Goal: Task Accomplishment & Management: Manage account settings

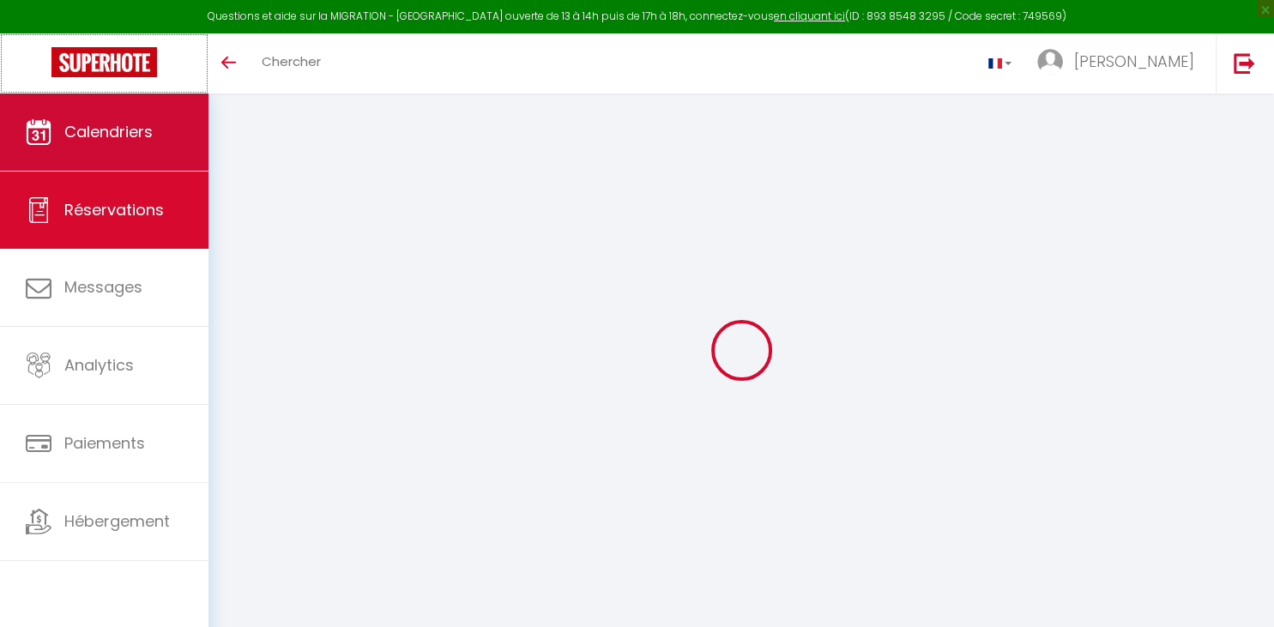
click at [131, 87] on link at bounding box center [104, 63] width 208 height 60
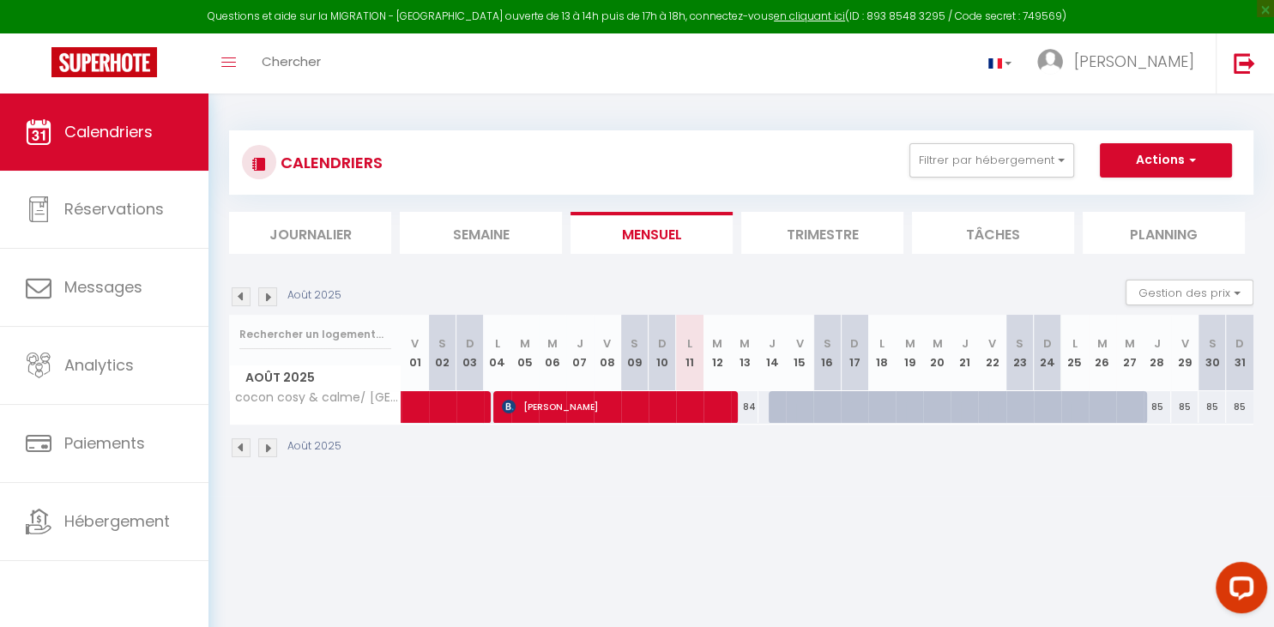
click at [265, 294] on img at bounding box center [267, 296] width 19 height 19
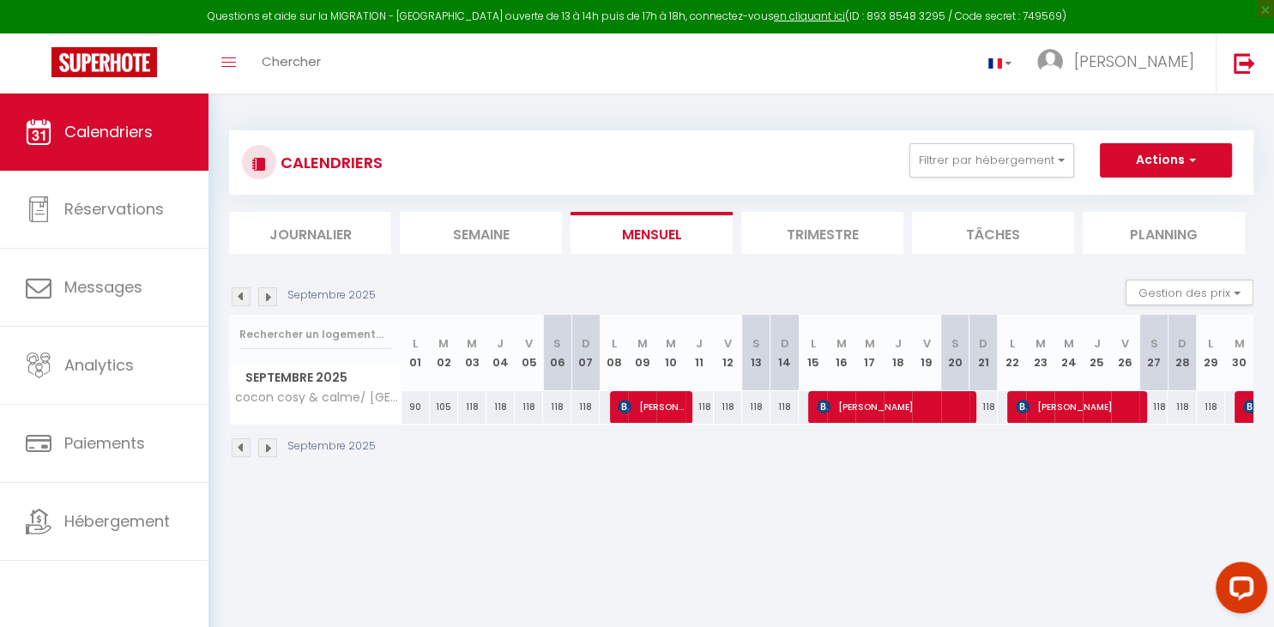
click at [263, 296] on img at bounding box center [267, 296] width 19 height 19
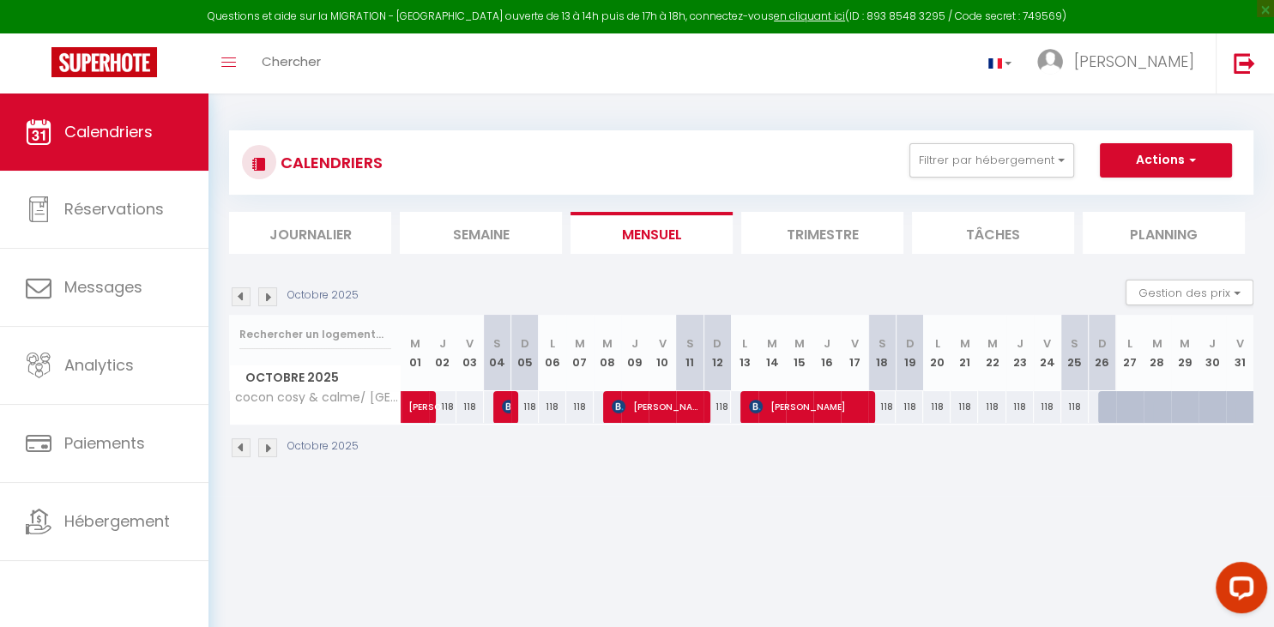
click at [235, 293] on img at bounding box center [241, 296] width 19 height 19
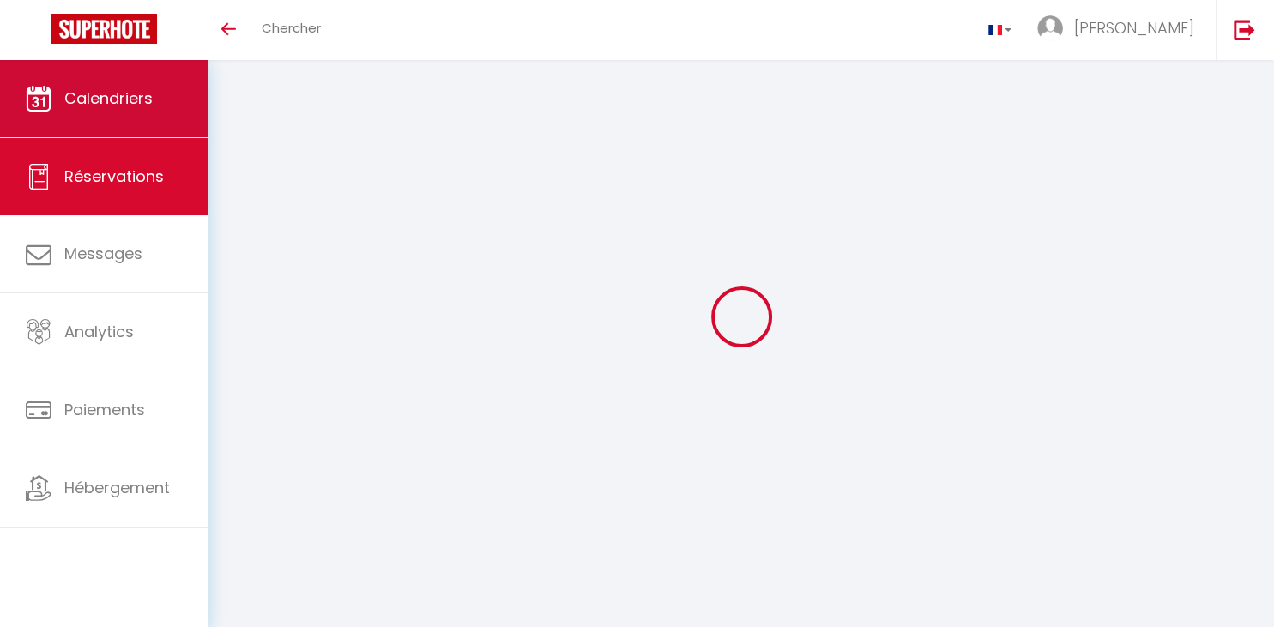
click at [147, 112] on link "Calendriers" at bounding box center [104, 98] width 208 height 77
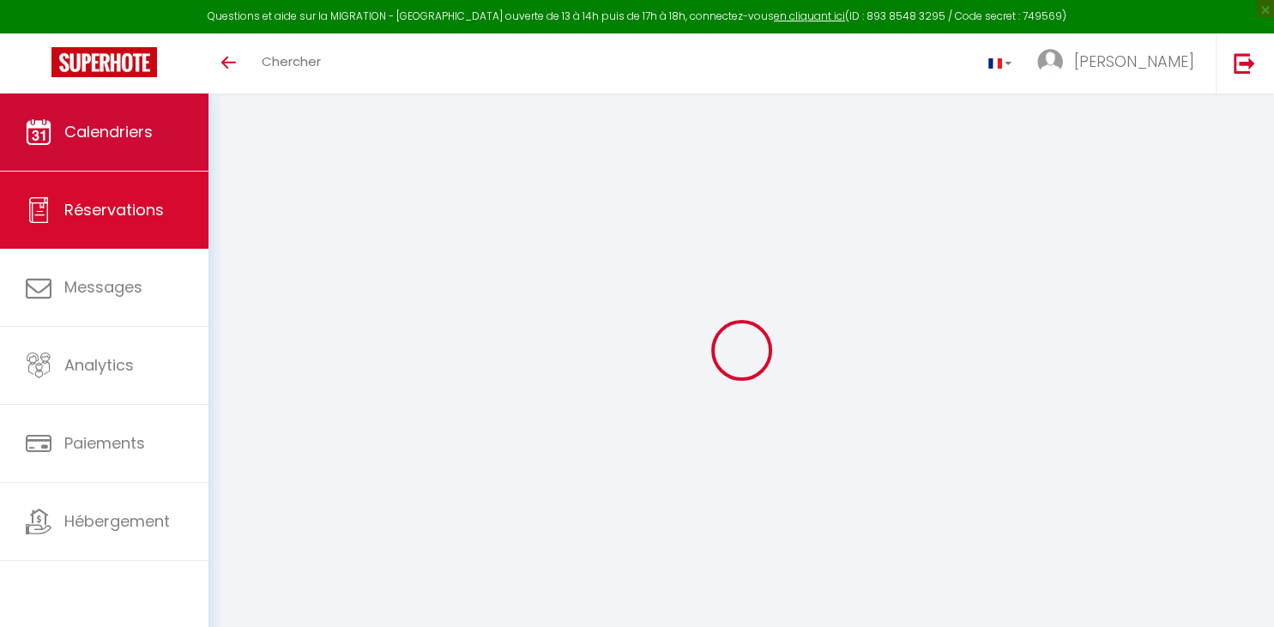
click at [149, 139] on span "Calendriers" at bounding box center [108, 131] width 88 height 21
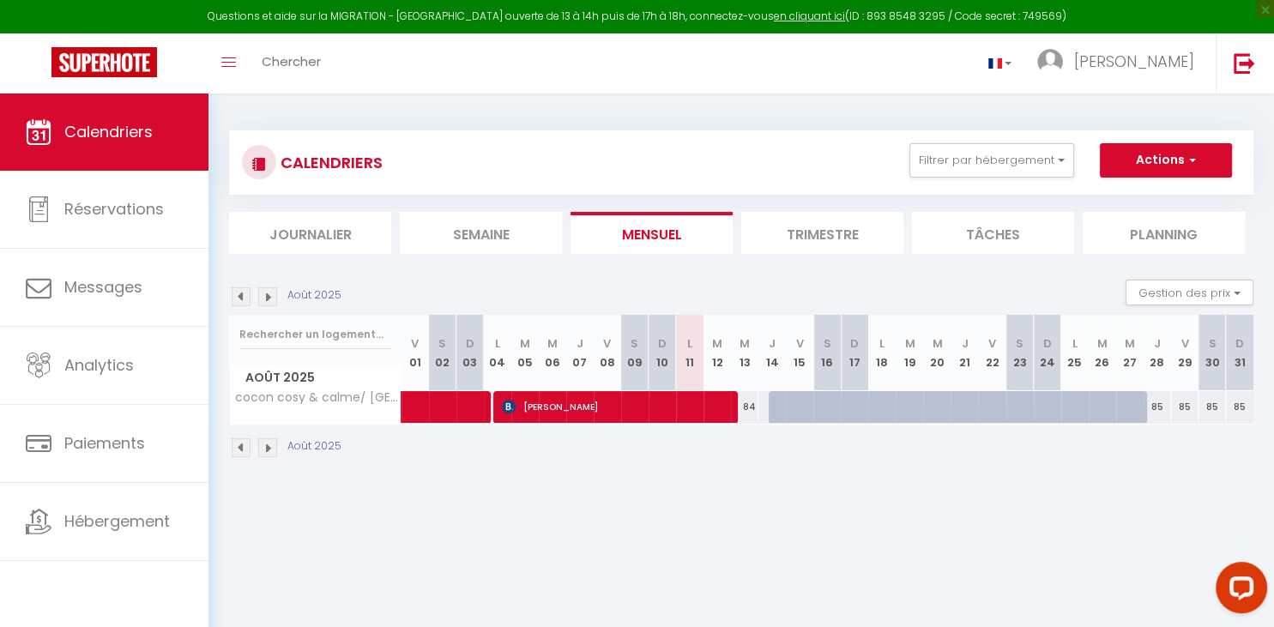
click at [268, 296] on img at bounding box center [267, 296] width 19 height 19
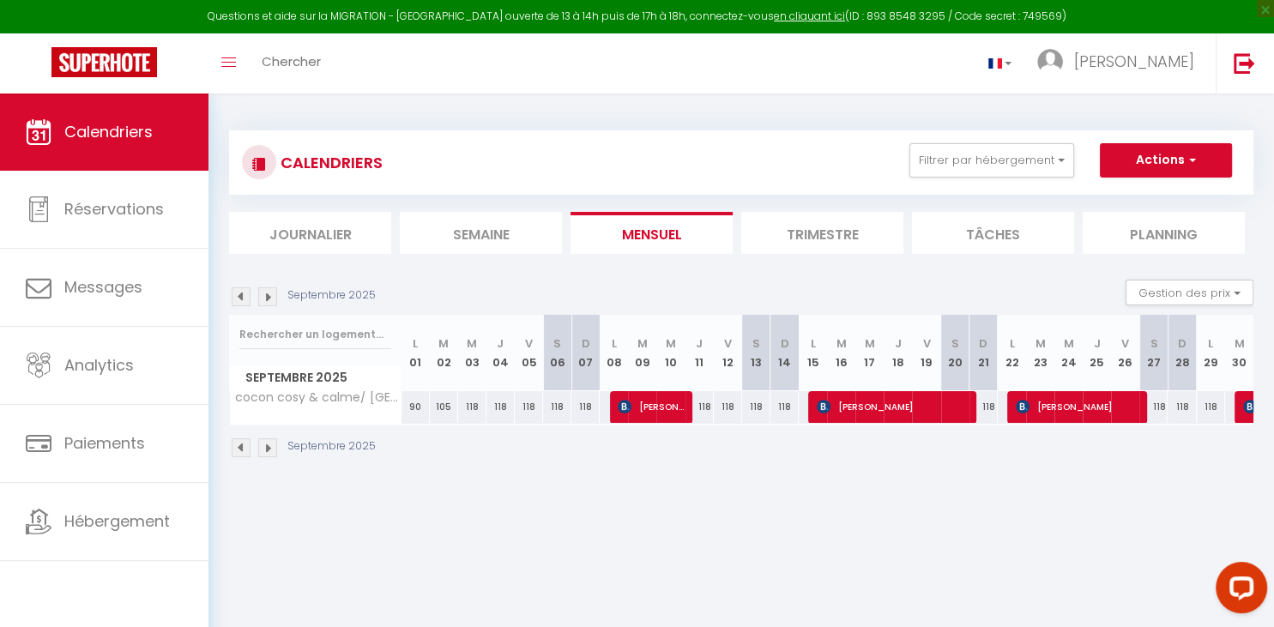
click at [264, 297] on img at bounding box center [267, 296] width 19 height 19
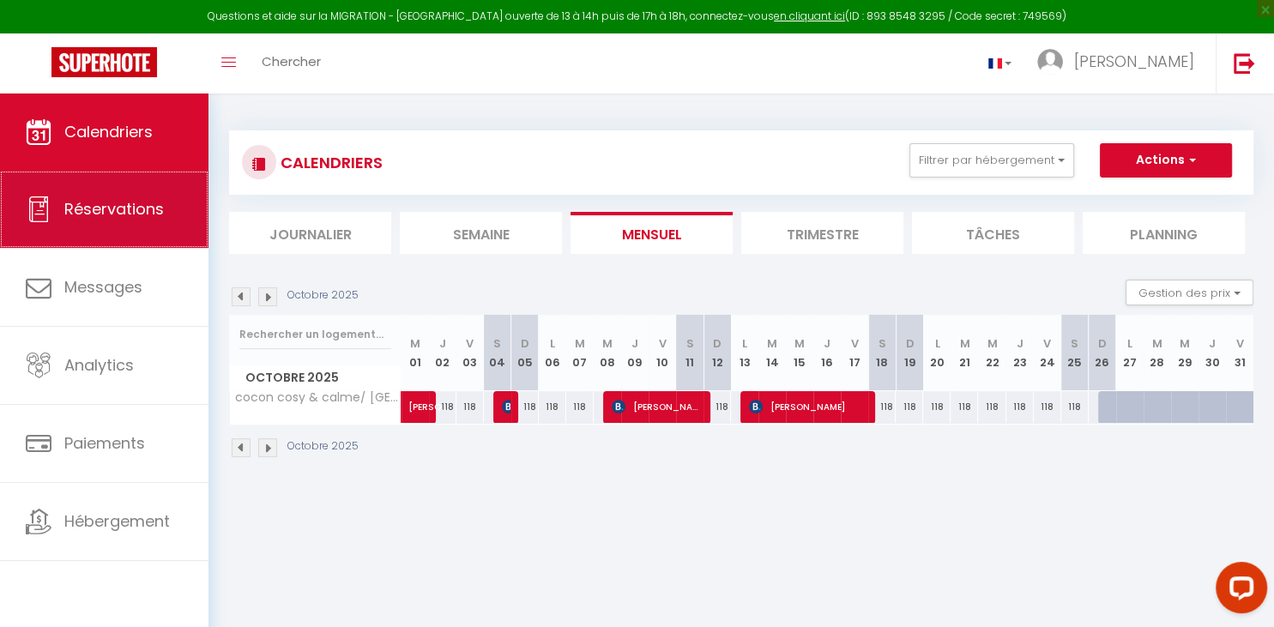
click at [98, 222] on link "Réservations" at bounding box center [104, 209] width 208 height 77
select select "not_cancelled"
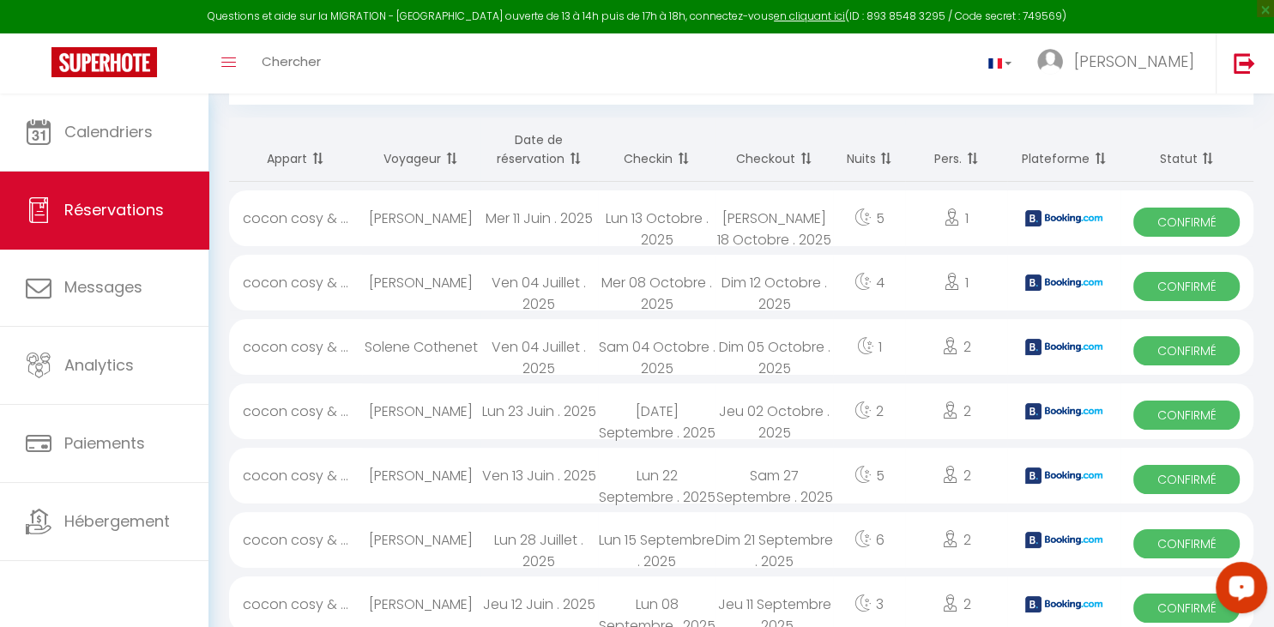
scroll to position [136, 0]
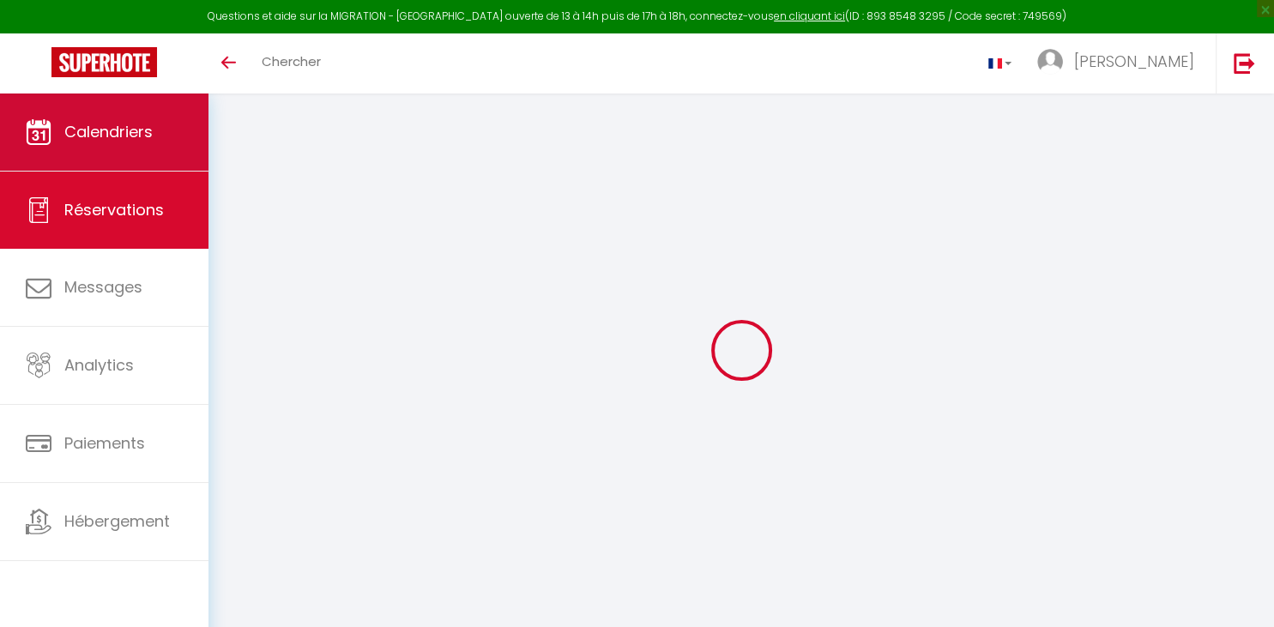
click at [165, 143] on link "Calendriers" at bounding box center [104, 132] width 208 height 77
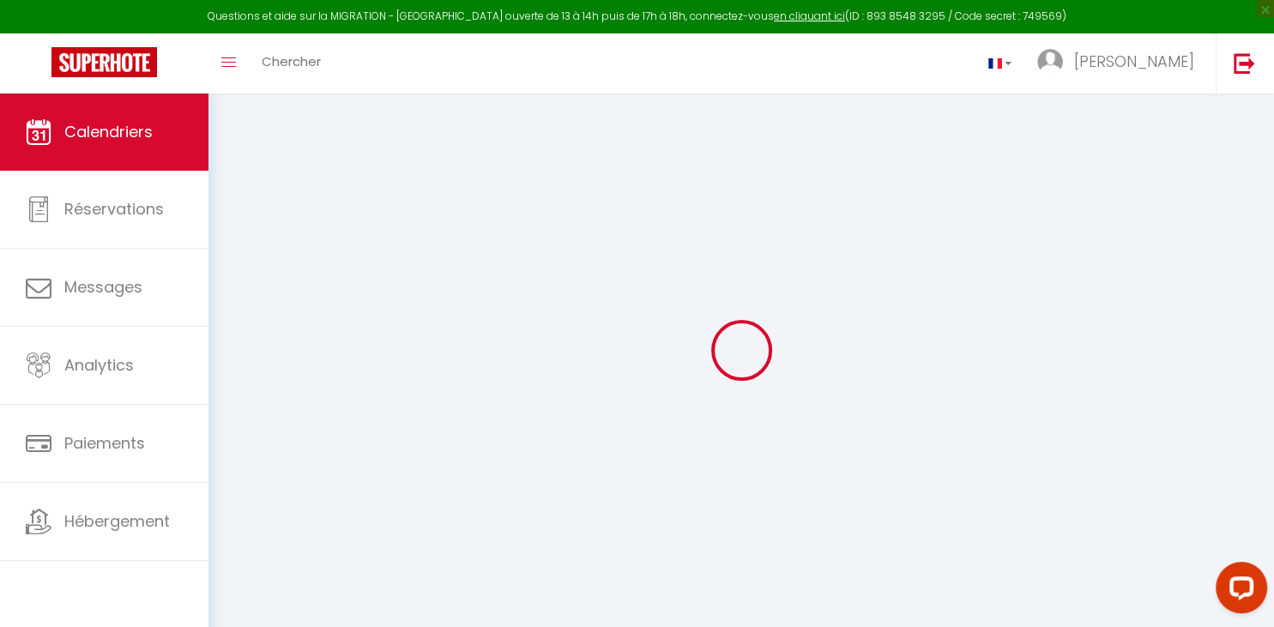
select select
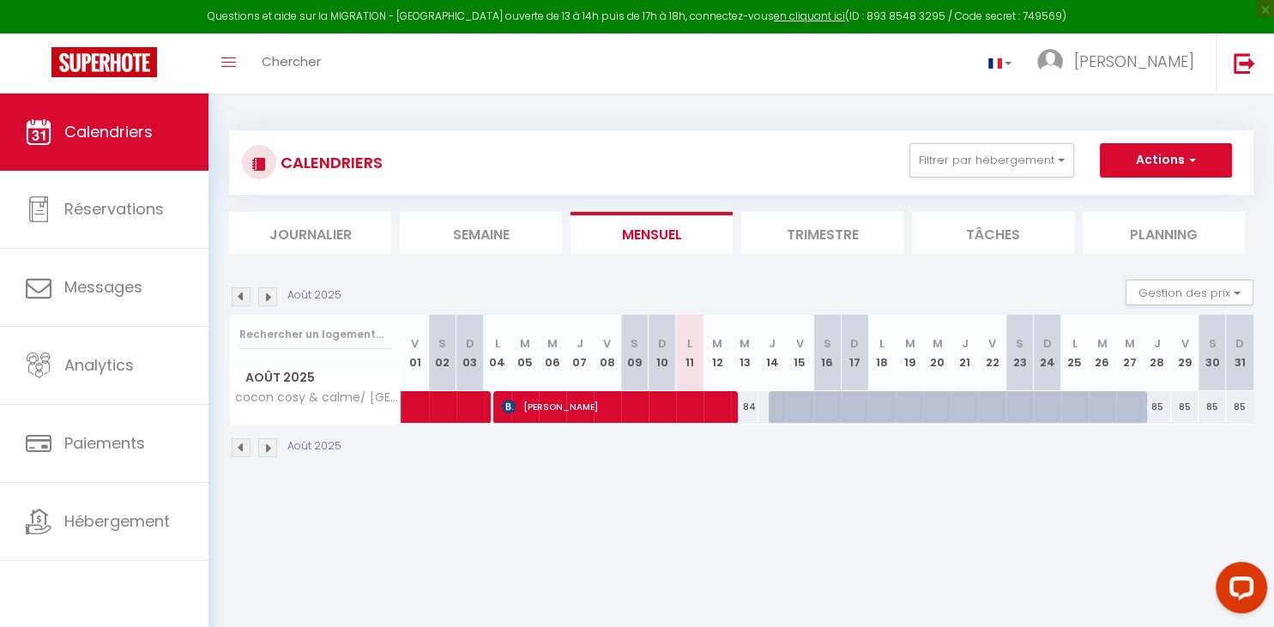
click at [570, 410] on span "[PERSON_NAME]" at bounding box center [616, 406] width 229 height 33
select select "OK"
select select "KO"
select select "0"
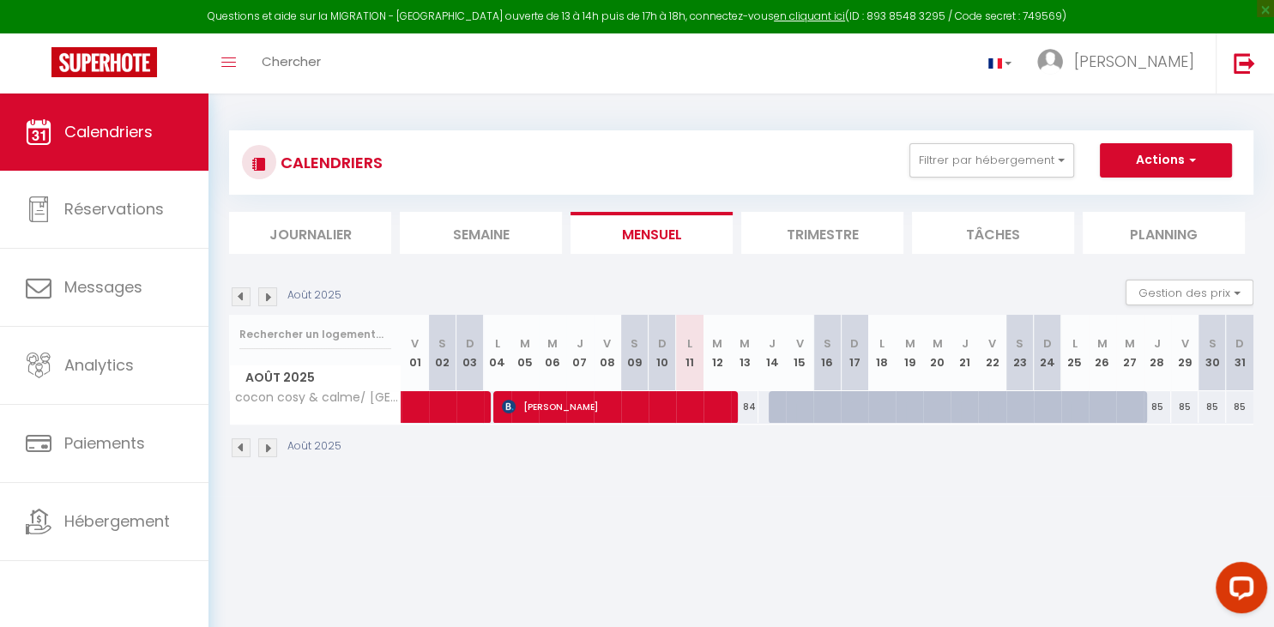
select select "1"
select select
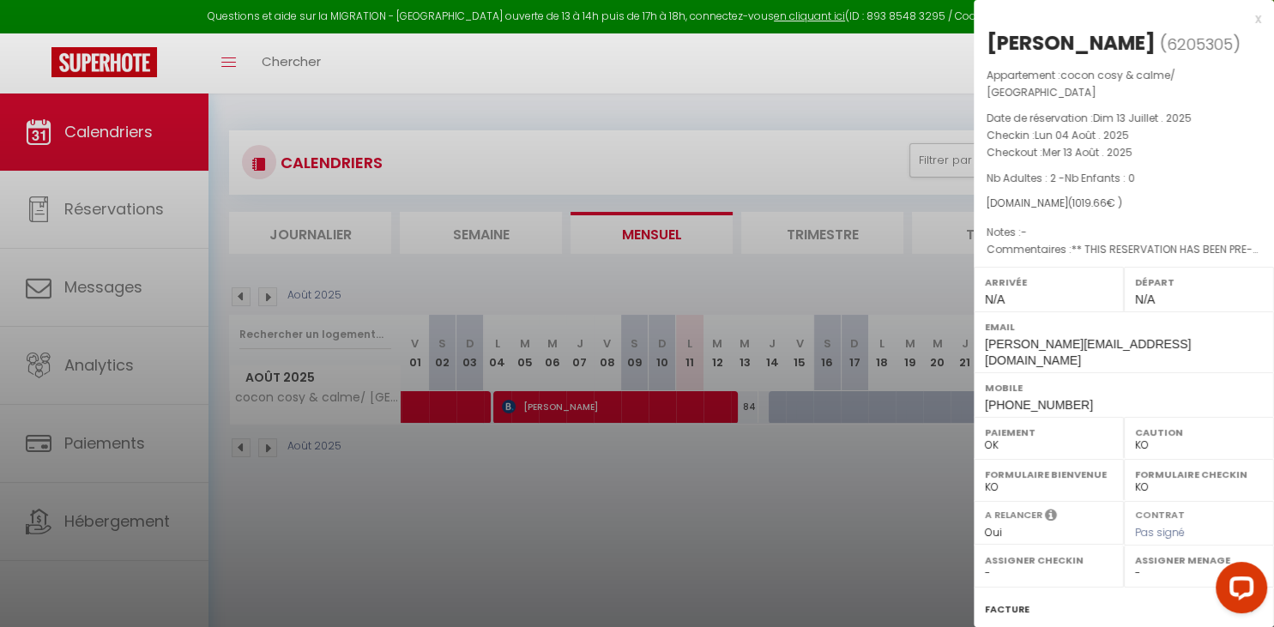
click at [453, 402] on div at bounding box center [637, 313] width 1274 height 627
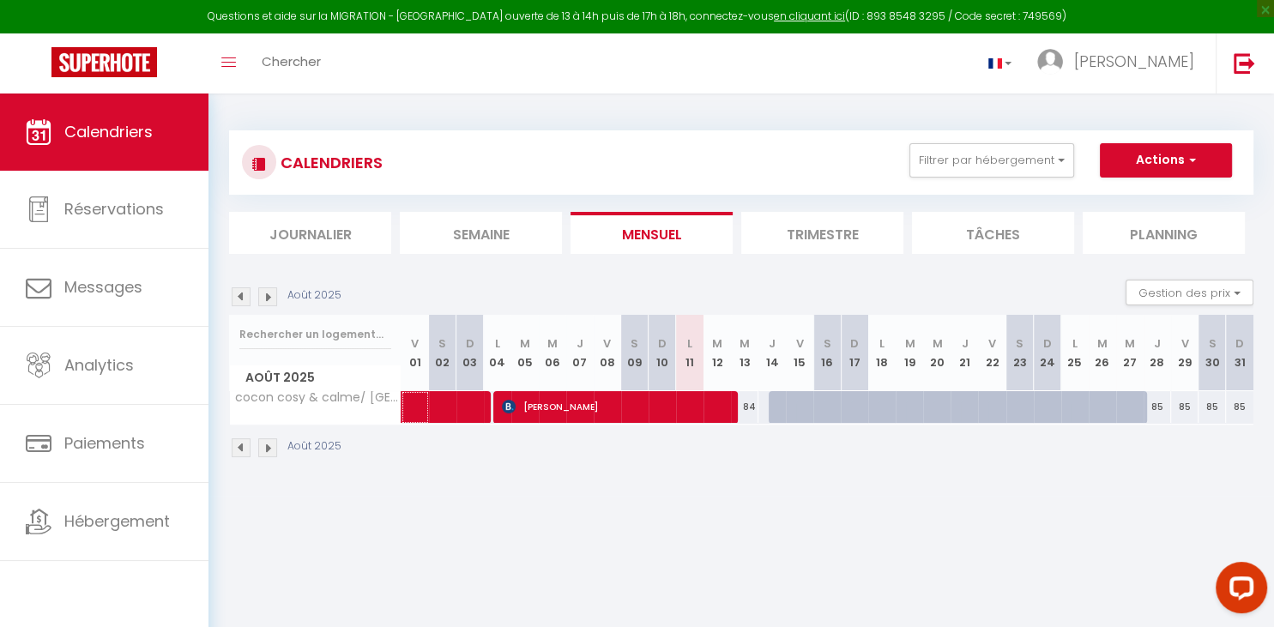
click at [453, 402] on span at bounding box center [479, 407] width 118 height 33
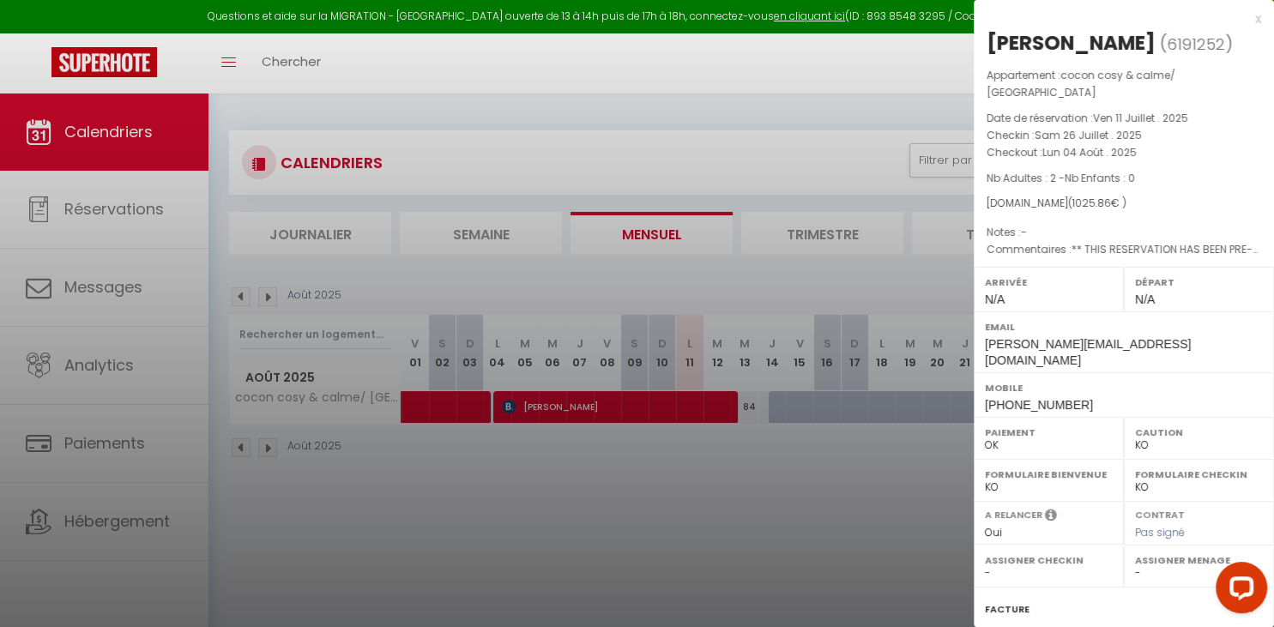
click at [582, 402] on div at bounding box center [637, 313] width 1274 height 627
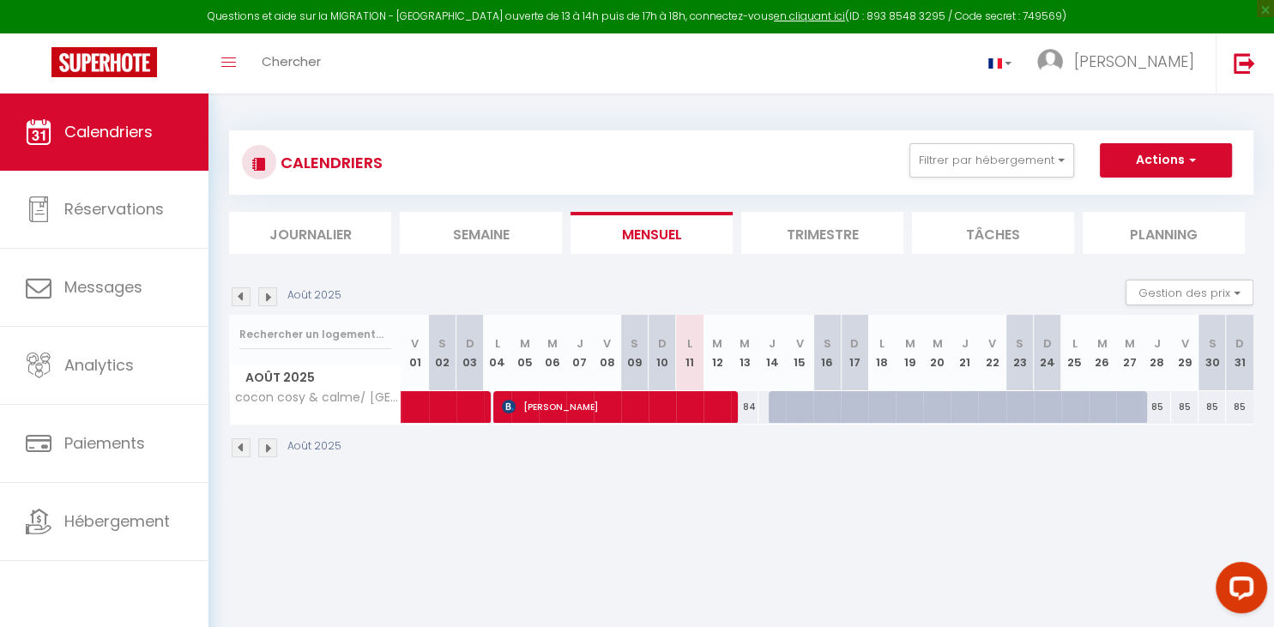
click at [583, 408] on span "[PERSON_NAME]" at bounding box center [616, 406] width 229 height 33
